Goal: Complete application form

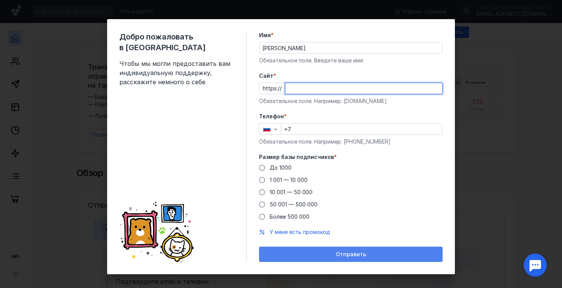
click at [350, 252] on form "Имя * Bekjan Turabekov Обязательное поле. Введите ваше имя [PERSON_NAME] * http…" at bounding box center [351, 146] width 184 height 231
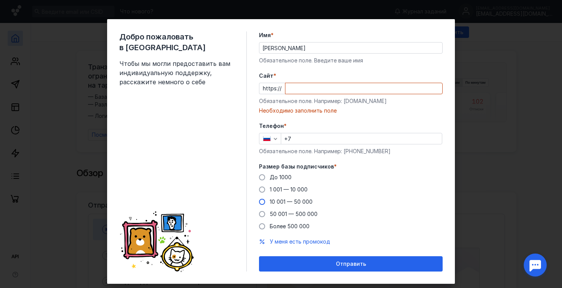
click at [267, 202] on label "10 001 — 50 000" at bounding box center [286, 202] width 54 height 8
click at [0, 0] on input "10 001 — 50 000" at bounding box center [0, 0] width 0 height 0
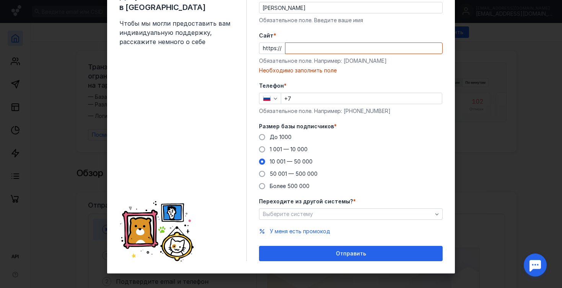
scroll to position [45, 0]
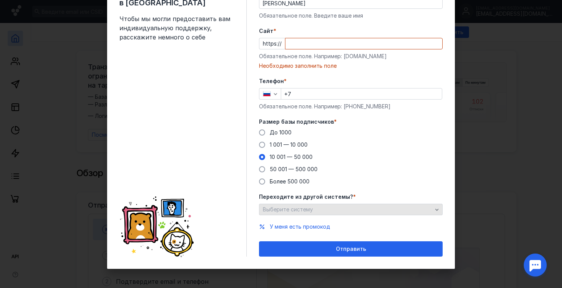
click at [335, 210] on div "Выберите систему" at bounding box center [347, 209] width 173 height 7
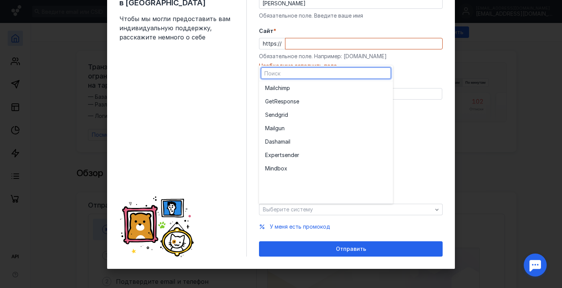
scroll to position [0, 0]
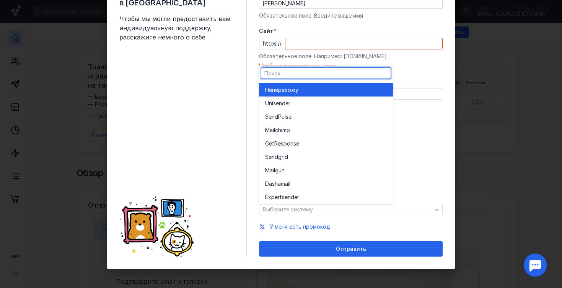
click at [289, 92] on span "перехожу" at bounding box center [285, 90] width 26 height 8
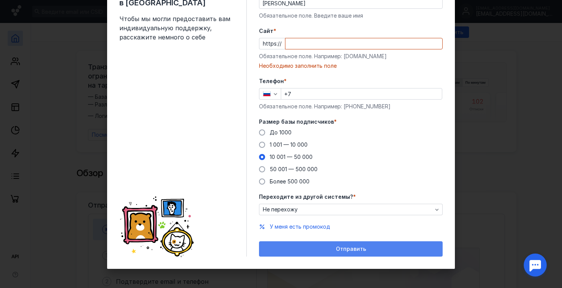
click at [364, 249] on span "Отправить" at bounding box center [351, 249] width 30 height 7
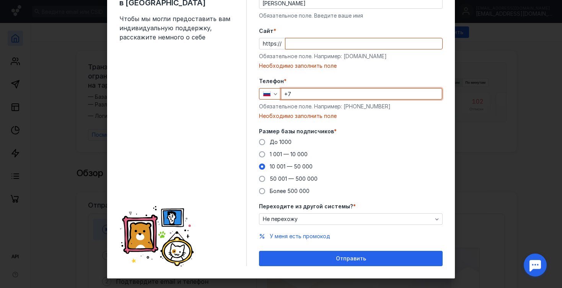
click at [311, 96] on input "+7" at bounding box center [361, 93] width 161 height 11
type input "[PHONE_NUMBER]"
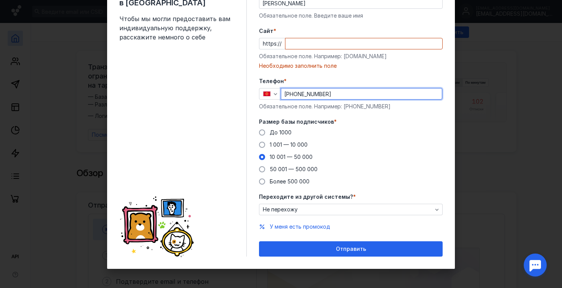
click at [298, 48] on input "Cайт *" at bounding box center [364, 43] width 157 height 11
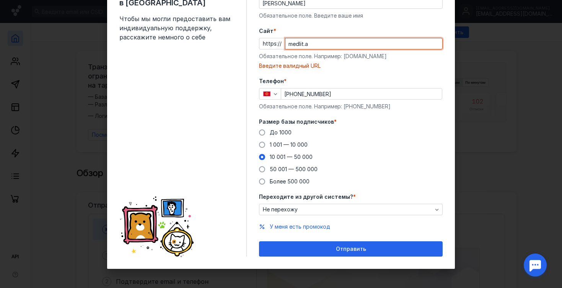
scroll to position [35, 0]
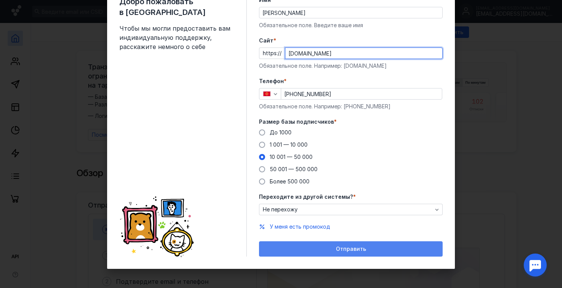
type input "[DOMAIN_NAME]"
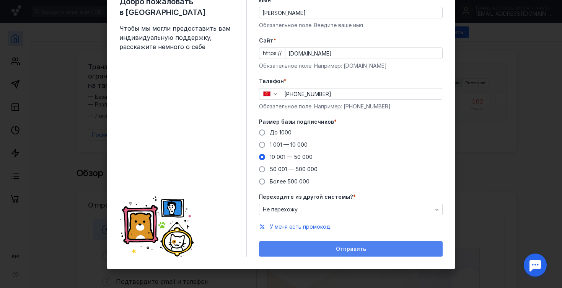
click at [376, 249] on div "Отправить" at bounding box center [351, 249] width 176 height 7
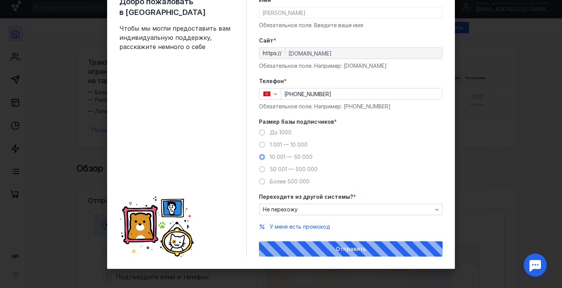
scroll to position [5, 0]
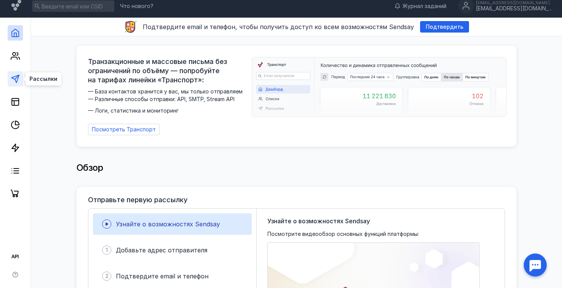
click at [17, 80] on polygon at bounding box center [15, 79] width 8 height 8
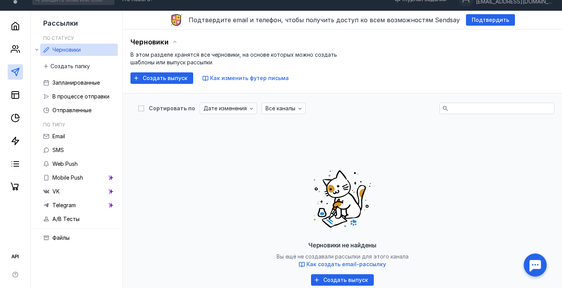
scroll to position [33, 0]
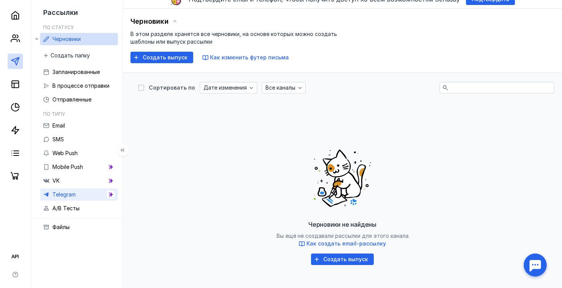
click at [92, 191] on link "Telegram" at bounding box center [79, 194] width 78 height 12
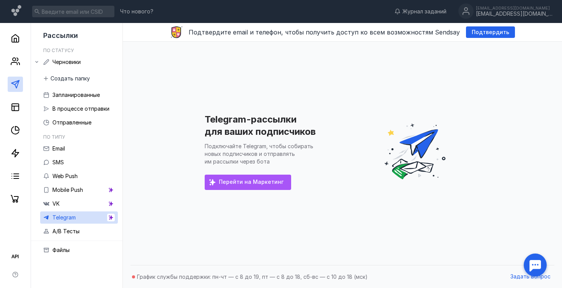
click at [249, 182] on span "Перейти на Маркетинг" at bounding box center [251, 182] width 65 height 7
